Goal: Transaction & Acquisition: Purchase product/service

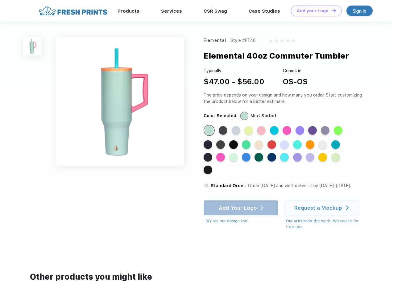
click at [314, 11] on link "Add your Logo Design Tool" at bounding box center [316, 11] width 51 height 11
click at [0, 0] on div "Design Tool" at bounding box center [0, 0] width 0 height 0
click at [331, 10] on link "Add your Logo Design Tool" at bounding box center [316, 11] width 51 height 11
click at [32, 46] on img at bounding box center [32, 46] width 18 height 18
click at [210, 131] on div "Standard Color" at bounding box center [209, 130] width 9 height 9
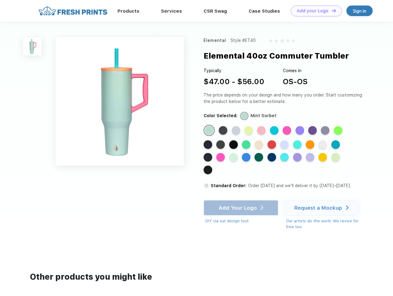
click at [224, 131] on div "Standard Color" at bounding box center [223, 130] width 9 height 9
click at [237, 131] on div "Standard Color" at bounding box center [236, 130] width 9 height 9
click at [249, 131] on div "Standard Color" at bounding box center [248, 130] width 9 height 9
click at [262, 131] on div "Standard Color" at bounding box center [261, 130] width 9 height 9
click at [275, 131] on div "Standard Color" at bounding box center [274, 130] width 9 height 9
